Goal: Register for event/course

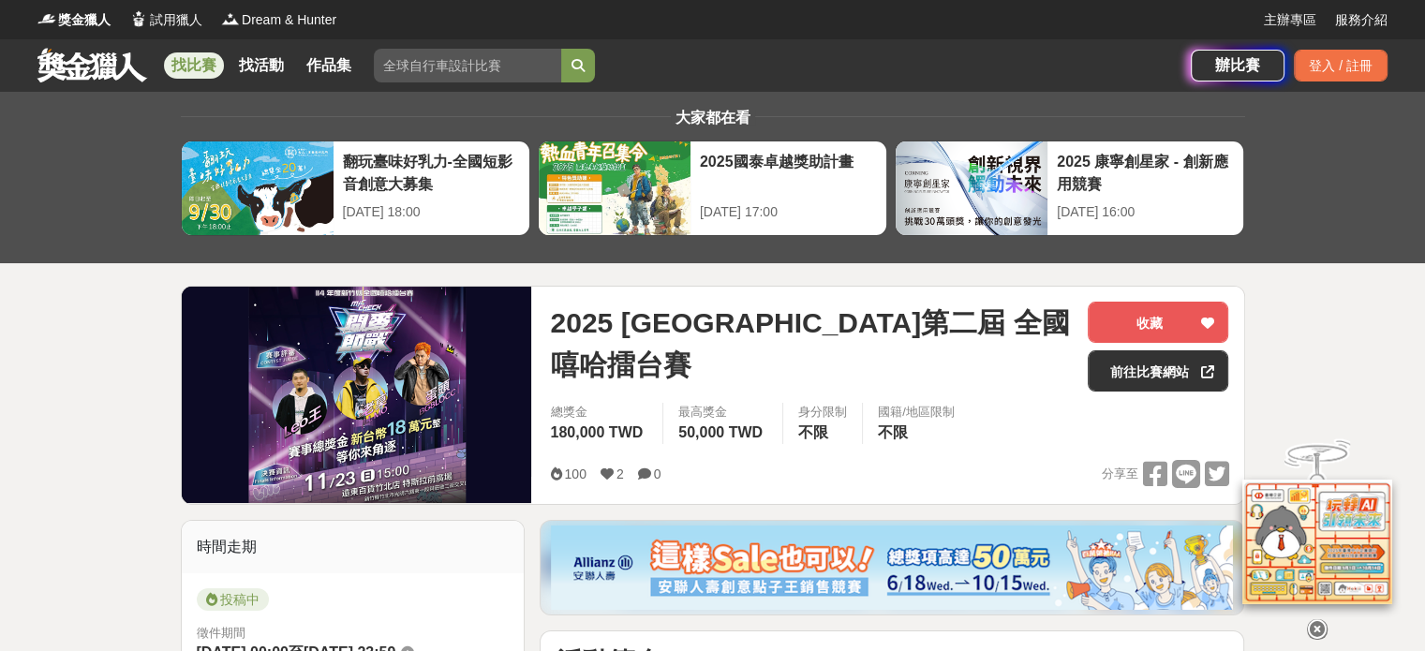
click at [389, 452] on img at bounding box center [357, 395] width 350 height 216
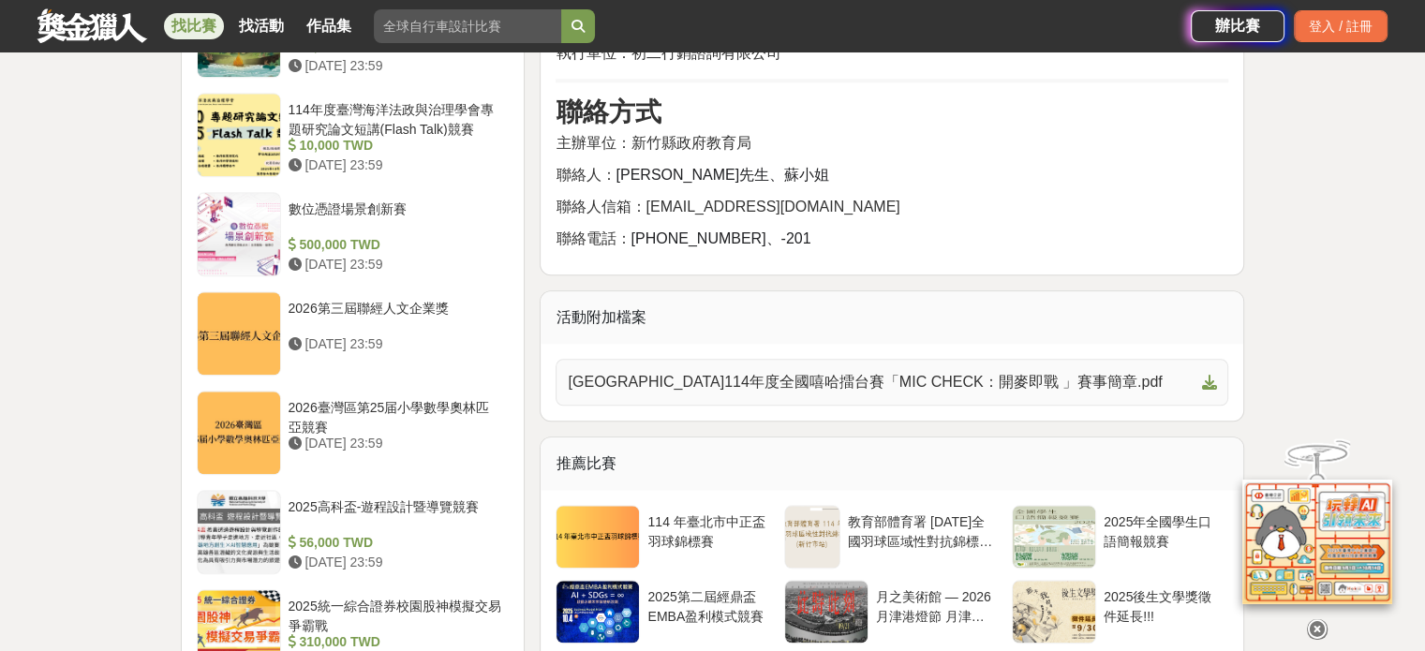
scroll to position [2029, 0]
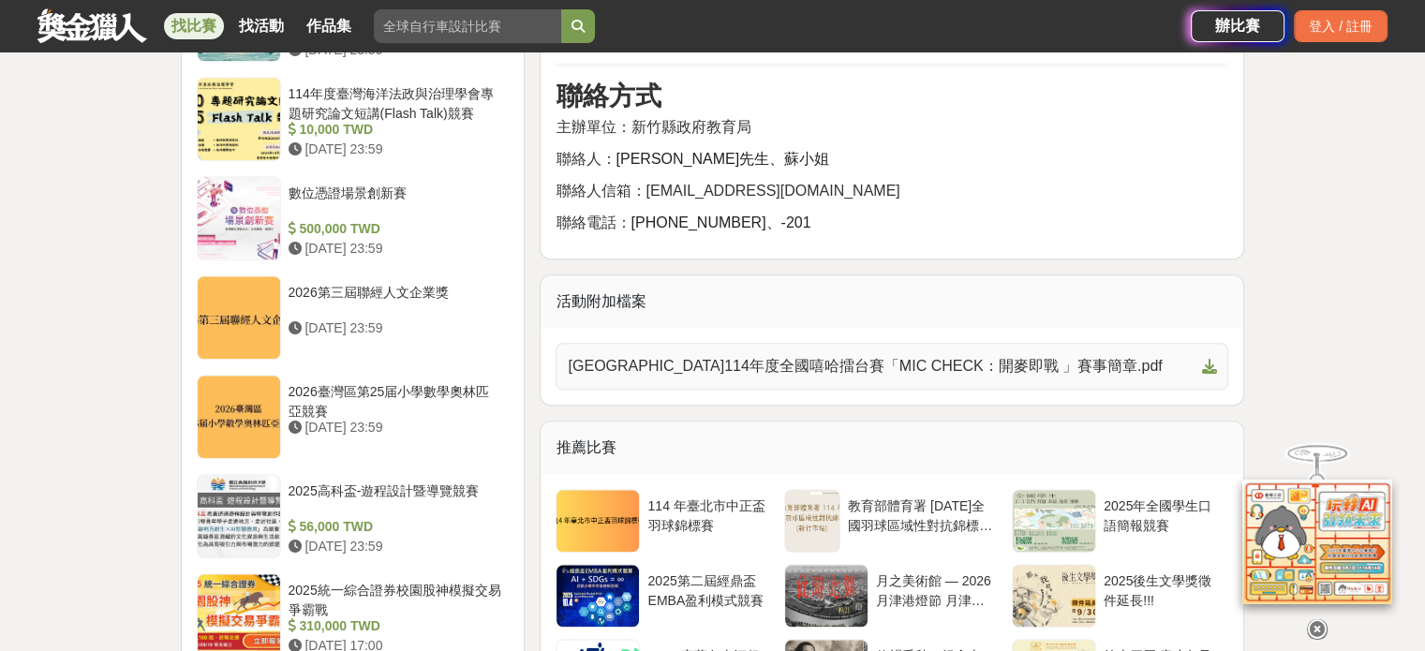
click at [932, 378] on span "[GEOGRAPHIC_DATA]114年度全國嘻哈擂台賽「MIC CHECK：開麥即戰 」賽事簡章.pdf" at bounding box center [881, 366] width 626 height 22
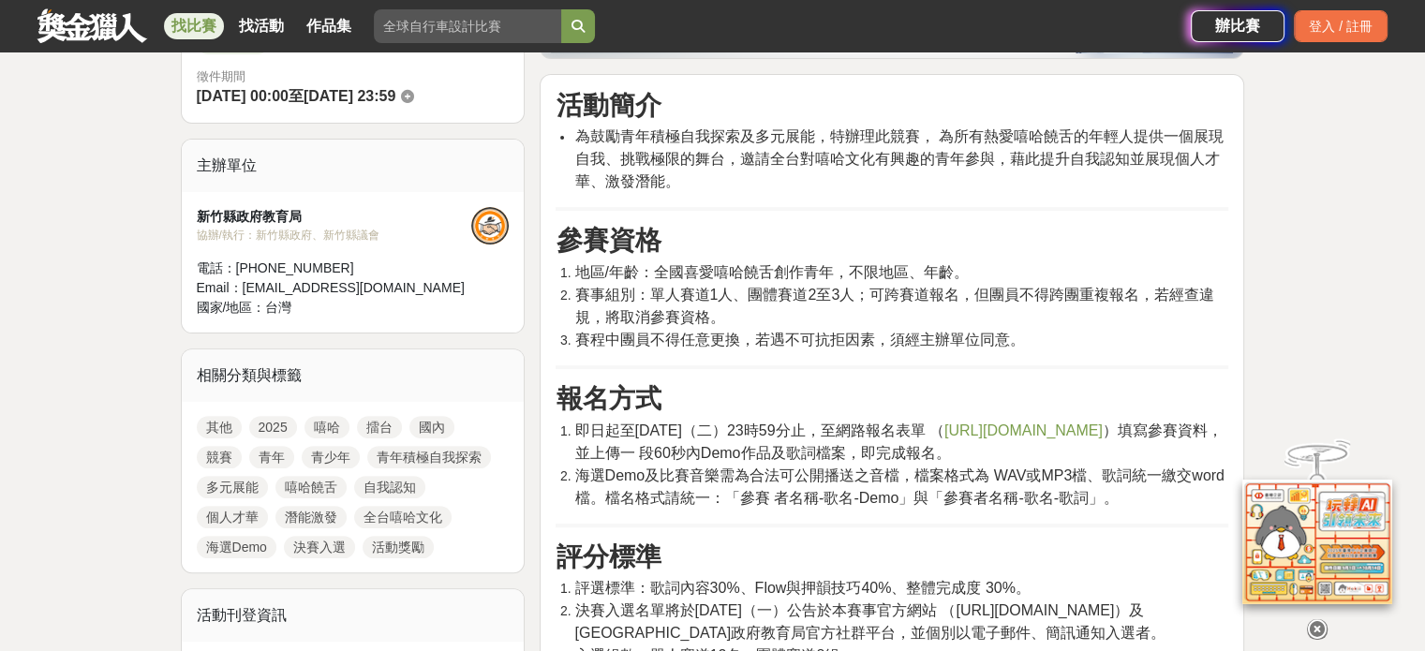
scroll to position [562, 0]
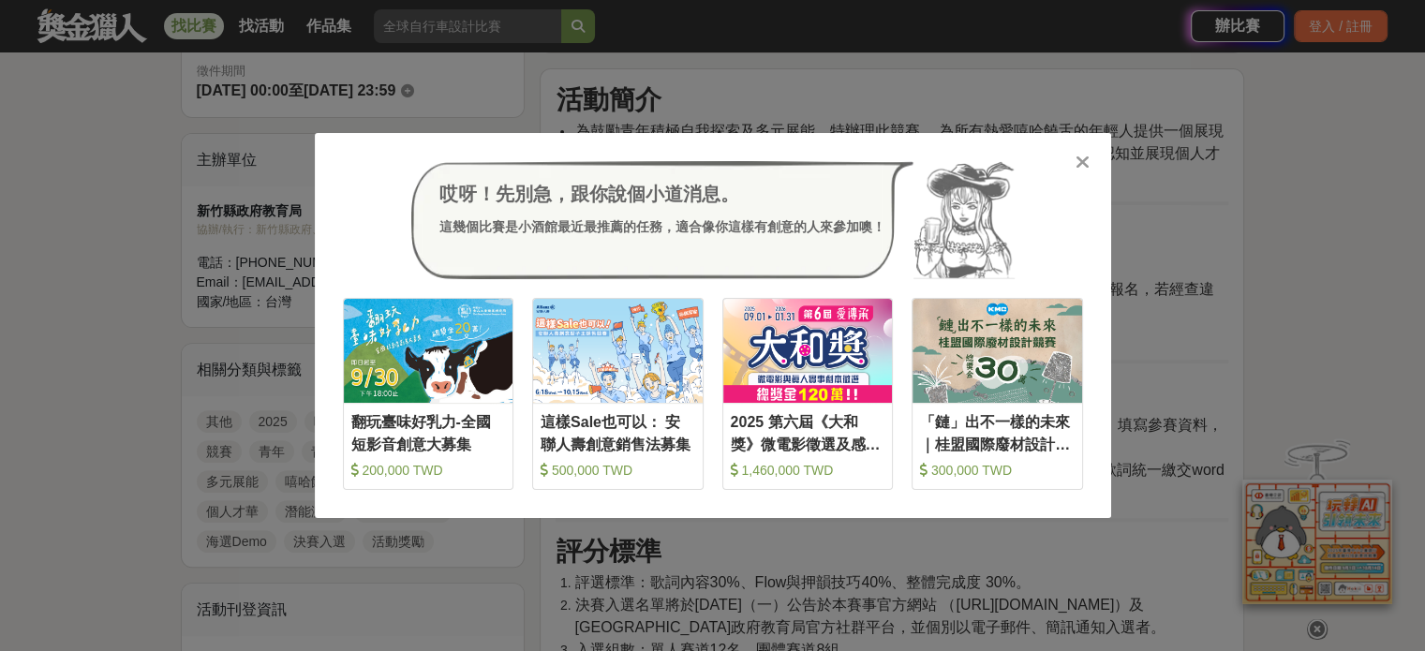
click at [1079, 152] on div at bounding box center [1083, 161] width 19 height 19
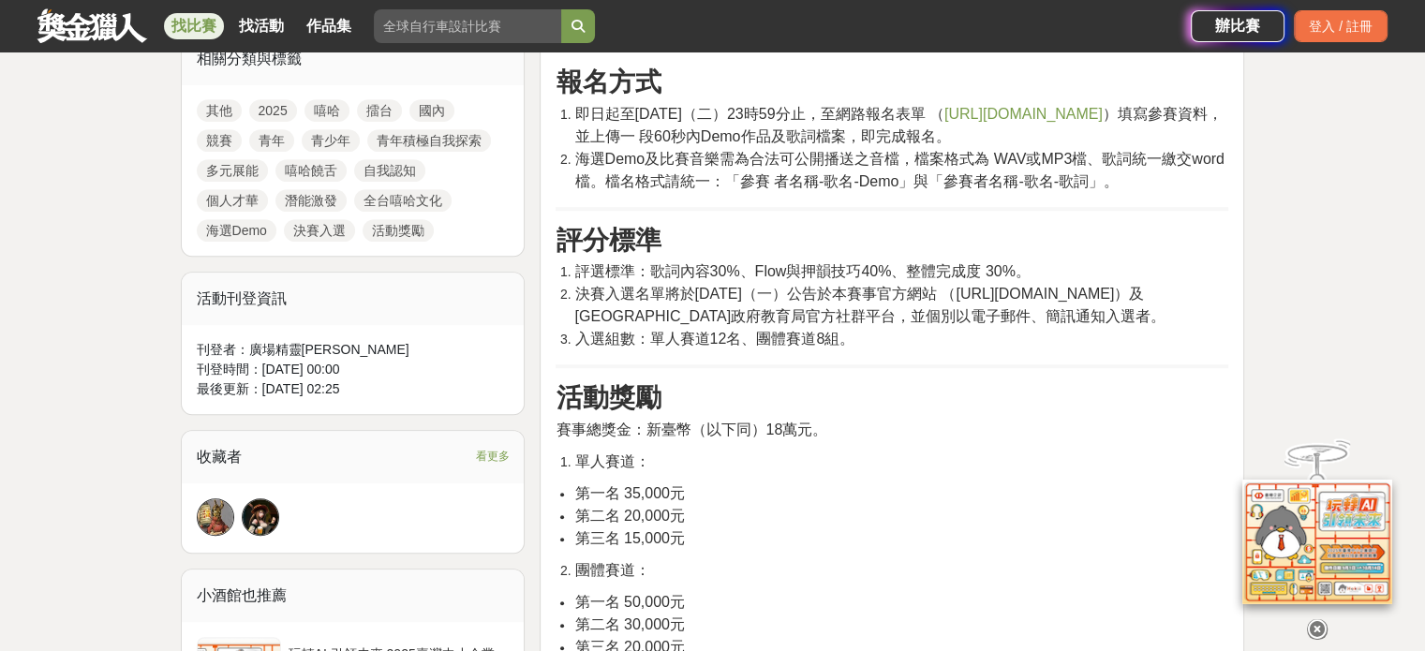
scroll to position [874, 0]
click at [944, 121] on span "https://forms.gle/1VZ58bwn7hSuZJ5e9" at bounding box center [1023, 113] width 158 height 16
drag, startPoint x: 1386, startPoint y: 0, endPoint x: 1077, endPoint y: 29, distance: 310.5
click at [1071, 38] on div "找比賽 找活動 作品集 南一 學習 答題正確率 線上報名專區 國內 運動健康" at bounding box center [613, 26] width 1153 height 52
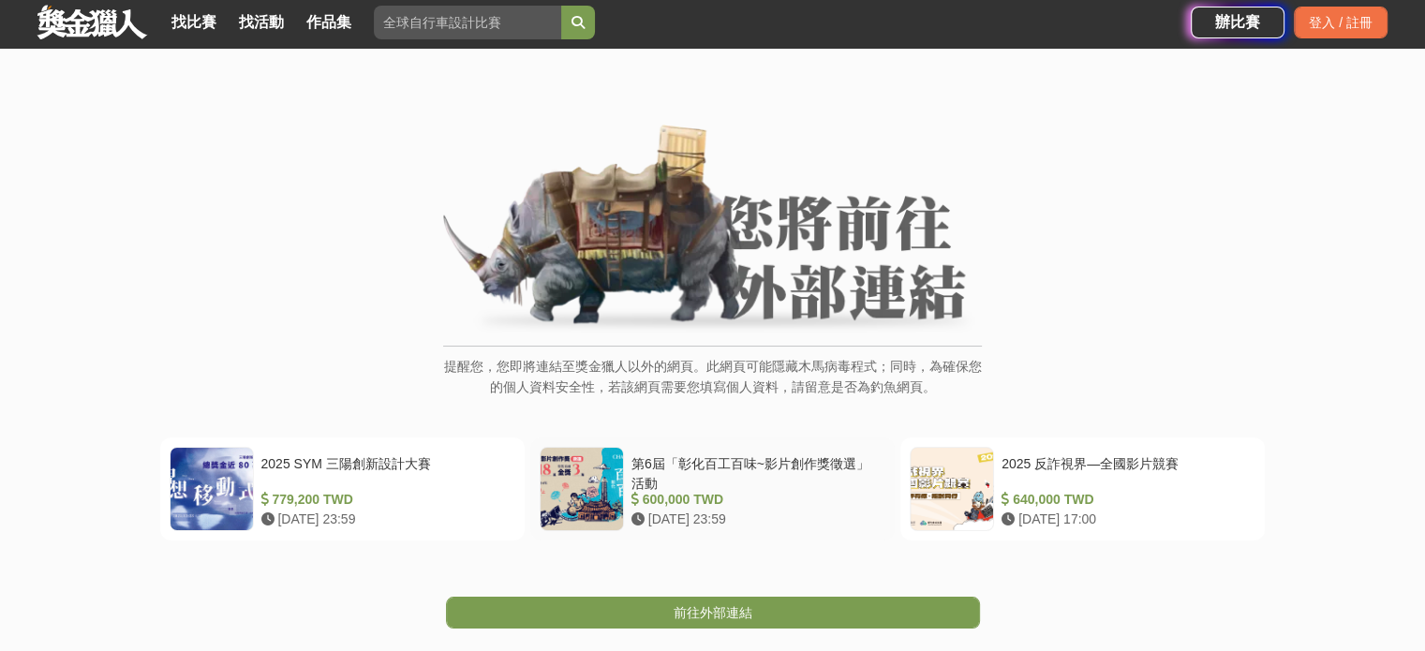
scroll to position [62, 0]
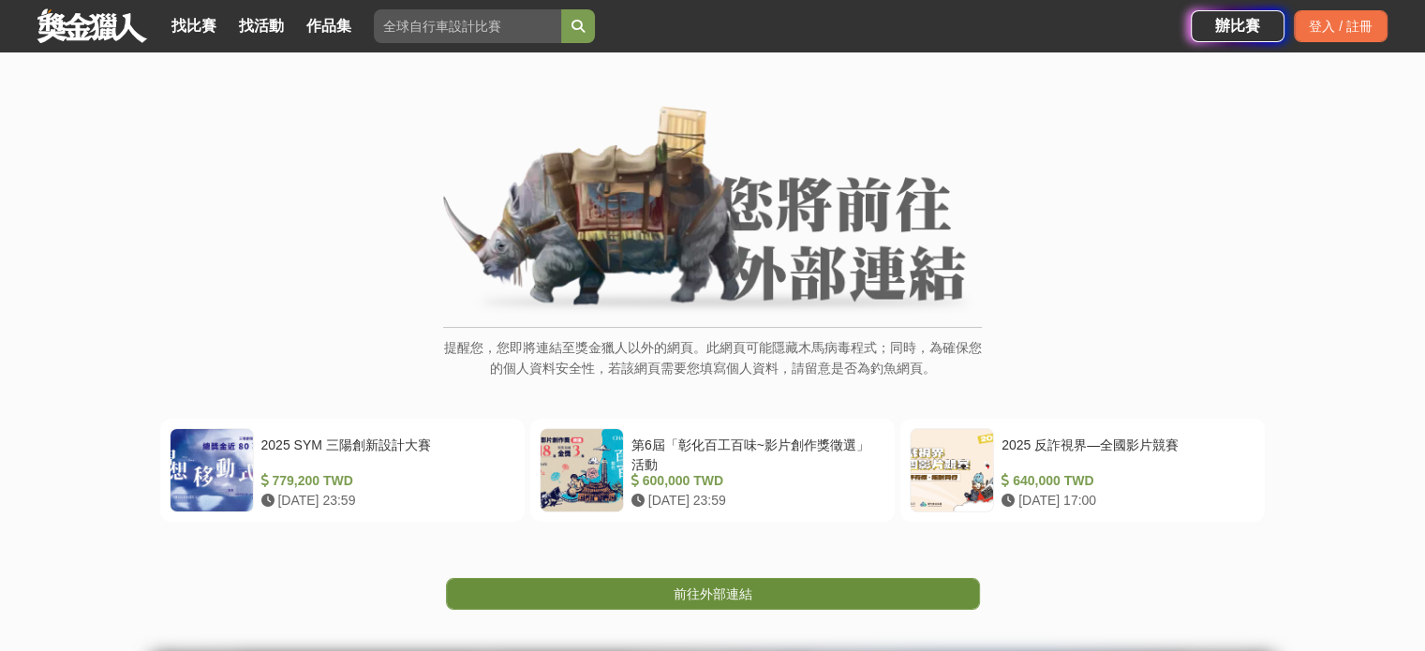
click at [694, 586] on span "前往外部連結" at bounding box center [713, 593] width 79 height 15
